Goal: Check status: Check status

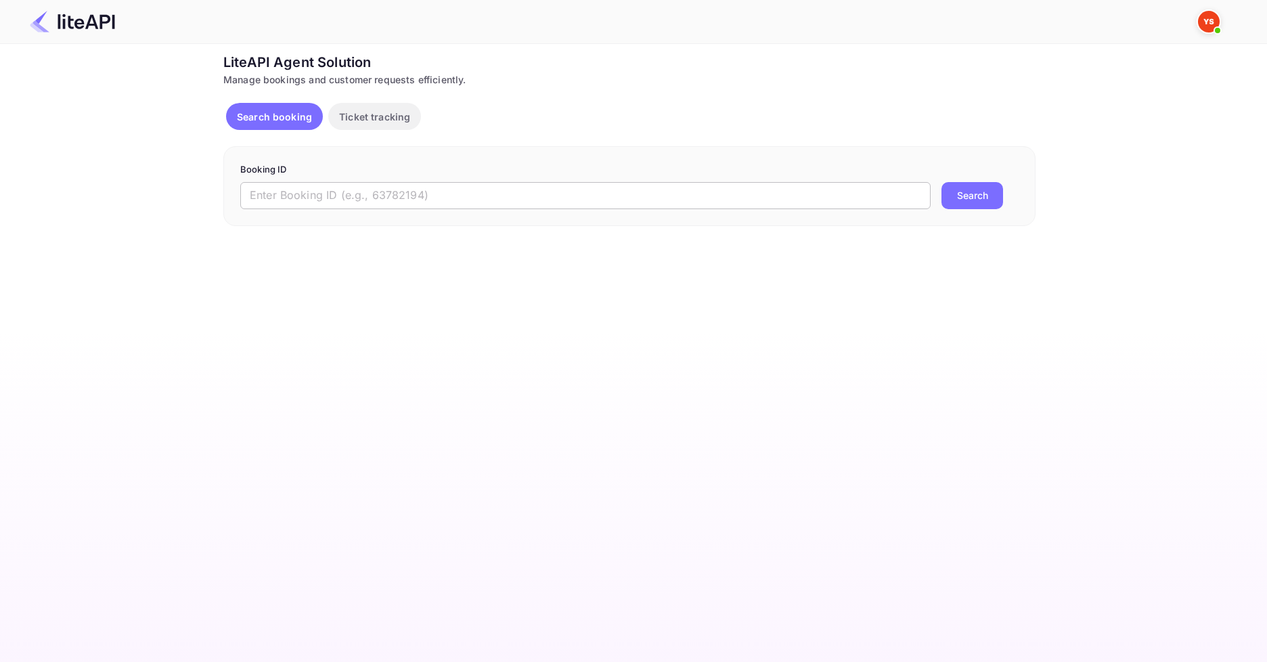
click at [438, 196] on input "text" at bounding box center [585, 195] width 690 height 27
paste input "7786540"
type input "7786540"
click at [964, 204] on button "Search" at bounding box center [972, 195] width 62 height 27
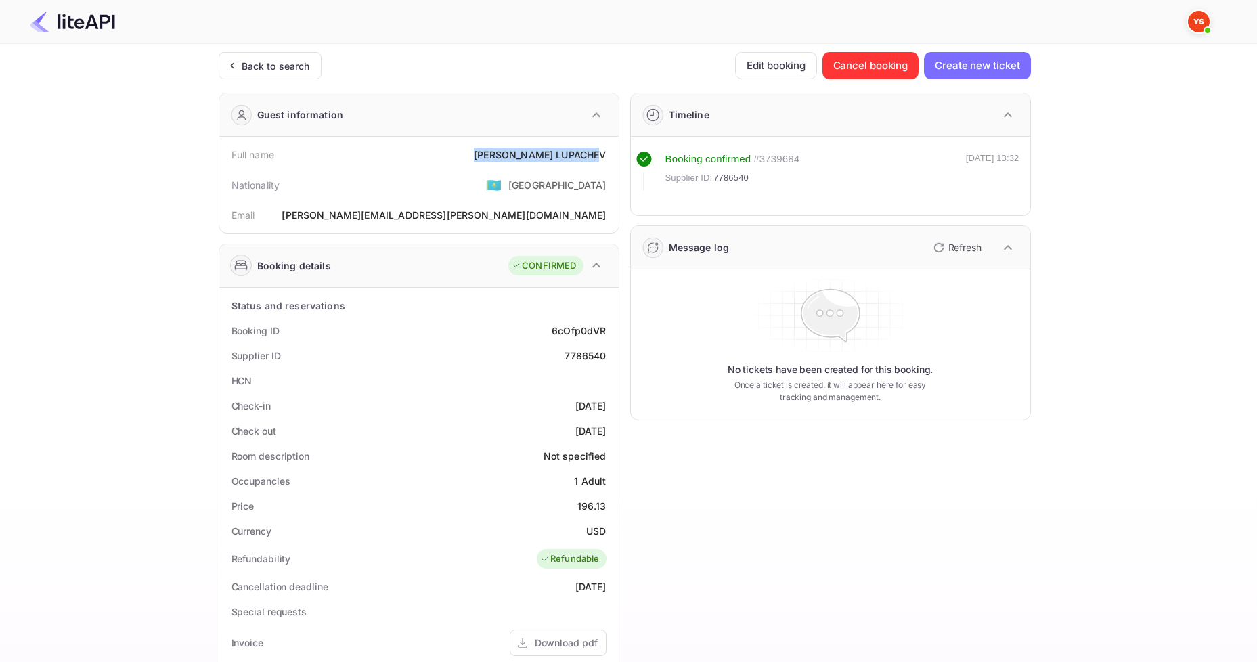
drag, startPoint x: 490, startPoint y: 143, endPoint x: 602, endPoint y: 160, distance: 113.6
click at [602, 160] on div "Full name [PERSON_NAME]" at bounding box center [419, 154] width 388 height 25
click at [602, 160] on div "[PERSON_NAME]" at bounding box center [540, 155] width 132 height 14
drag, startPoint x: 516, startPoint y: 154, endPoint x: 608, endPoint y: 154, distance: 92.0
click at [608, 154] on div "Full name [PERSON_NAME]" at bounding box center [419, 154] width 388 height 25
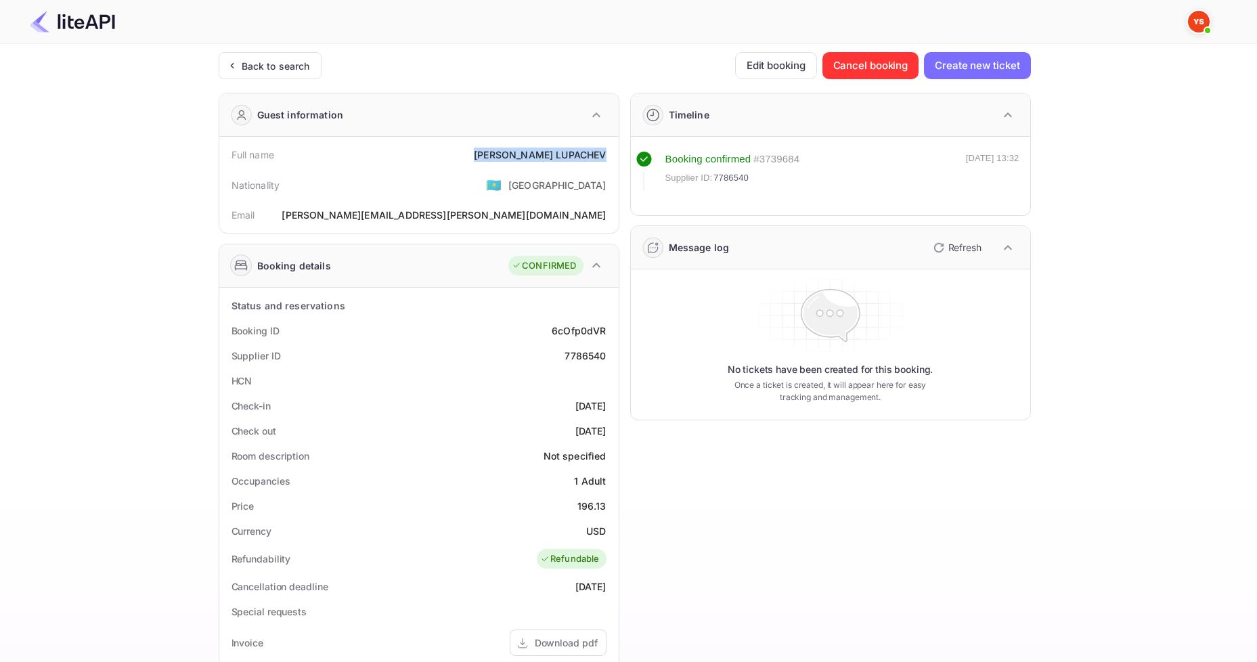
copy div "[PERSON_NAME]"
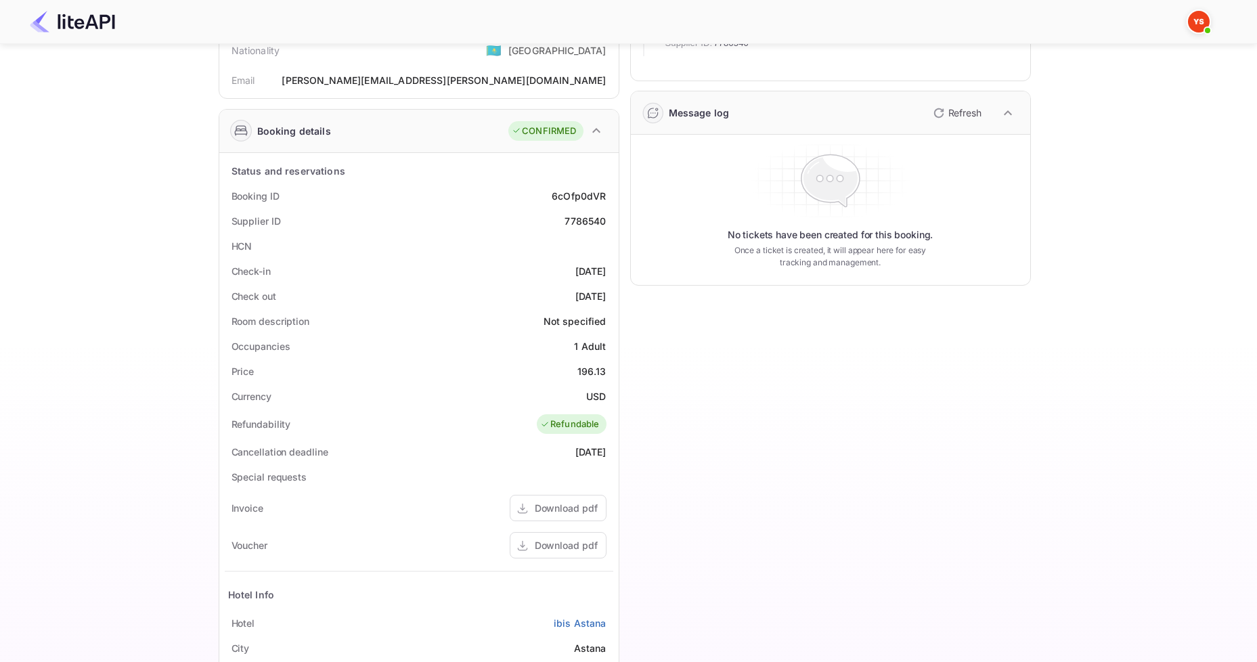
scroll to position [135, 0]
drag, startPoint x: 571, startPoint y: 373, endPoint x: 610, endPoint y: 365, distance: 40.7
click at [610, 365] on div "Price 196.13" at bounding box center [419, 370] width 388 height 25
copy div "196.13"
